Goal: Task Accomplishment & Management: Manage account settings

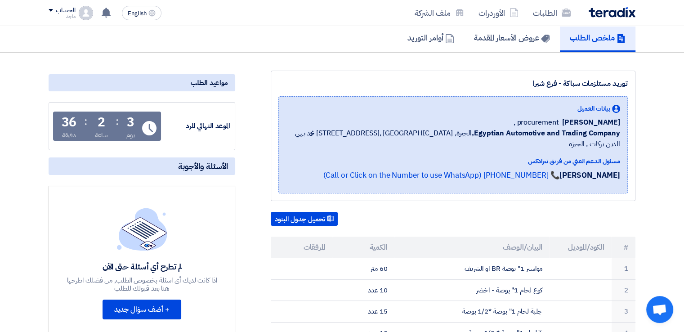
scroll to position [66, 0]
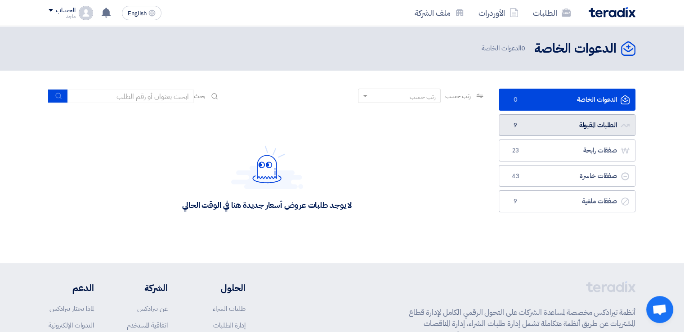
click at [522, 117] on link "الطلبات المقبولة الطلبات المقبولة 9" at bounding box center [567, 125] width 137 height 22
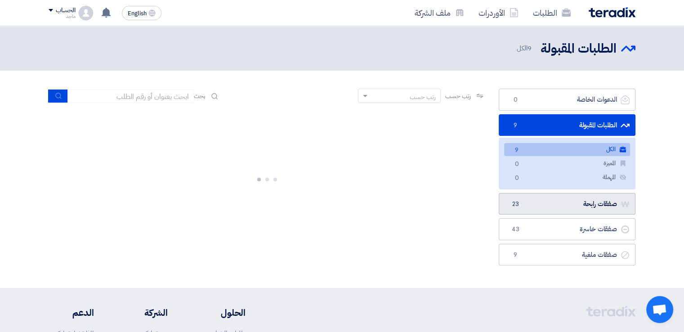
click at [519, 198] on link "صفقات رابحة صفقات رابحة 23" at bounding box center [567, 204] width 137 height 22
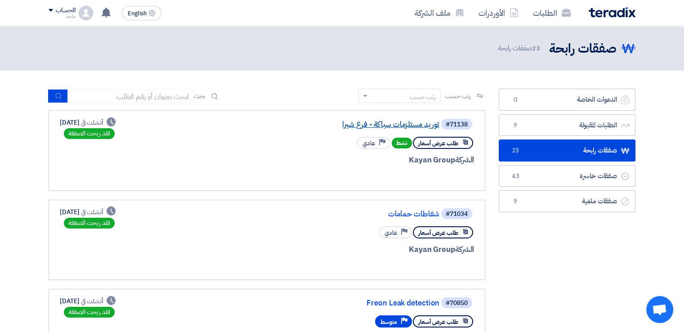
click at [358, 121] on link "توريد مستلزمات سباكة - فرع شبرا" at bounding box center [350, 125] width 180 height 8
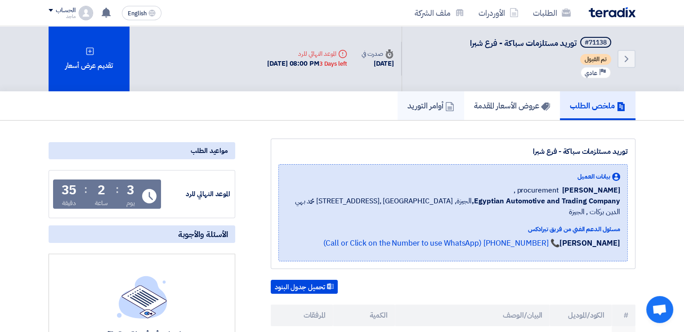
click at [427, 98] on link "أوامر التوريد" at bounding box center [431, 105] width 67 height 29
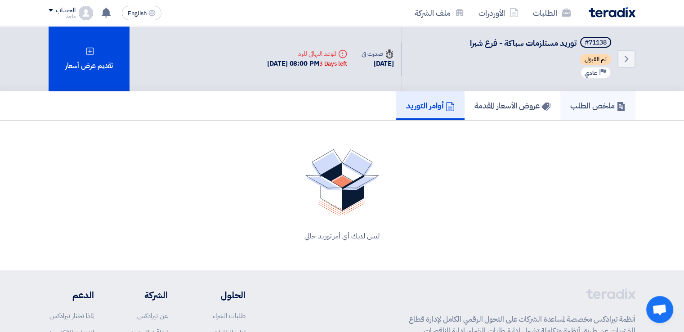
click at [616, 99] on link "ملخص الطلب" at bounding box center [598, 105] width 75 height 29
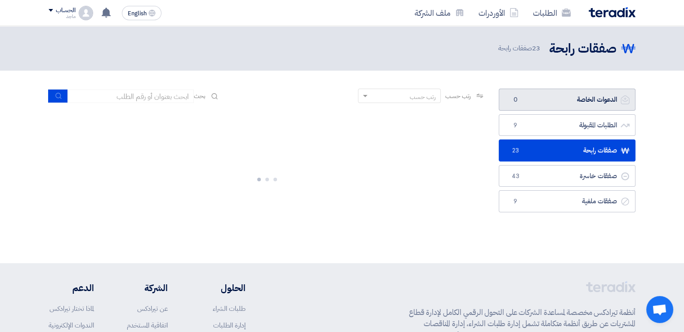
click at [556, 90] on link "الدعوات الخاصة الدعوات الخاصة 0" at bounding box center [567, 100] width 137 height 22
